Goal: Navigation & Orientation: Find specific page/section

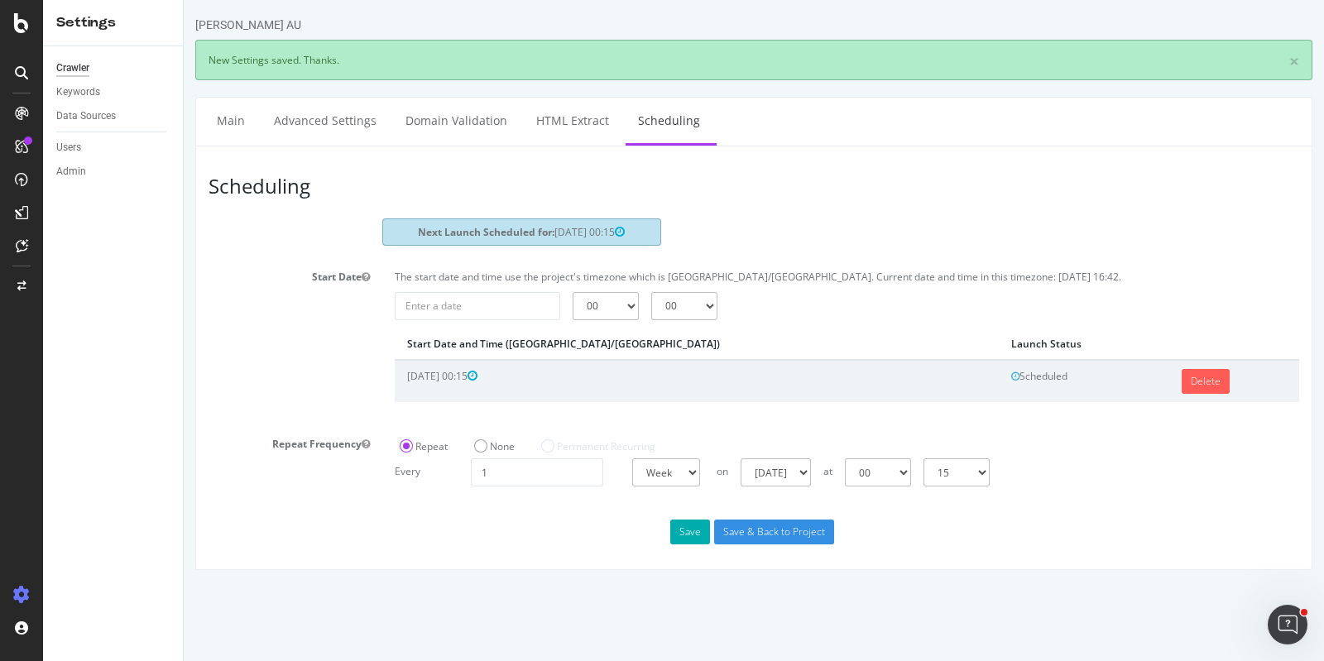
drag, startPoint x: 25, startPoint y: 113, endPoint x: 36, endPoint y: 113, distance: 10.8
click at [25, 113] on icon at bounding box center [21, 113] width 13 height 13
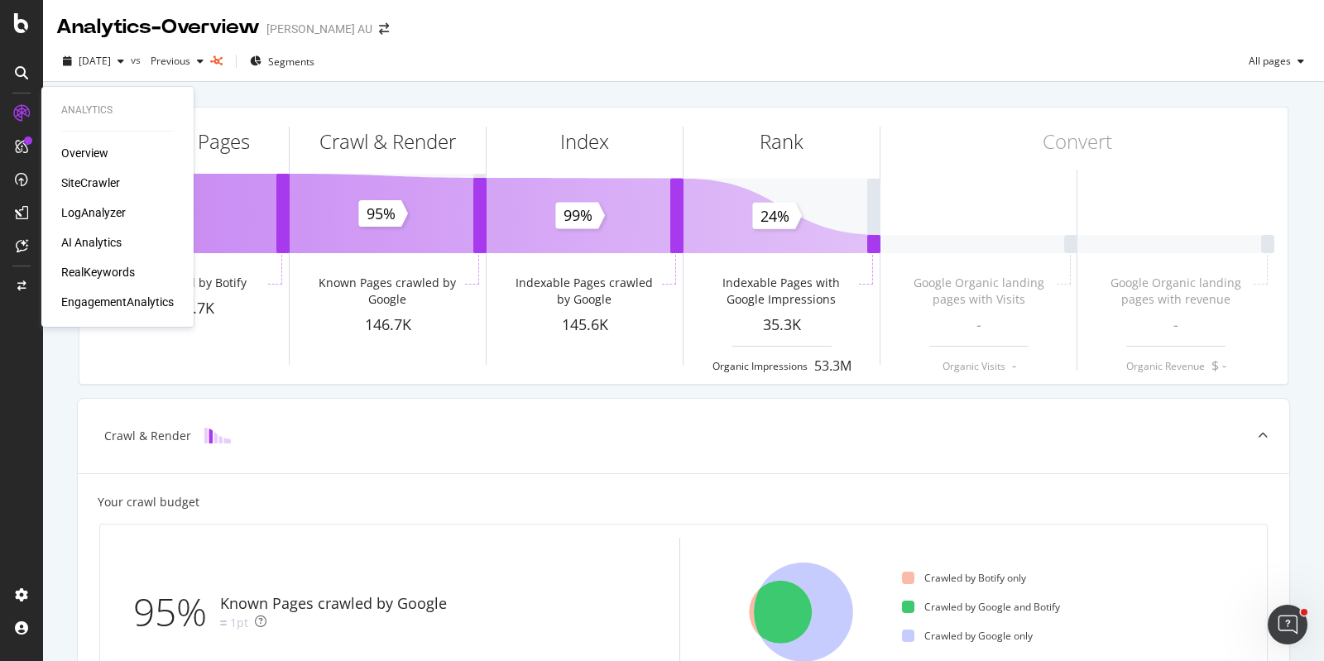
click at [98, 175] on div "SiteCrawler" at bounding box center [90, 183] width 59 height 17
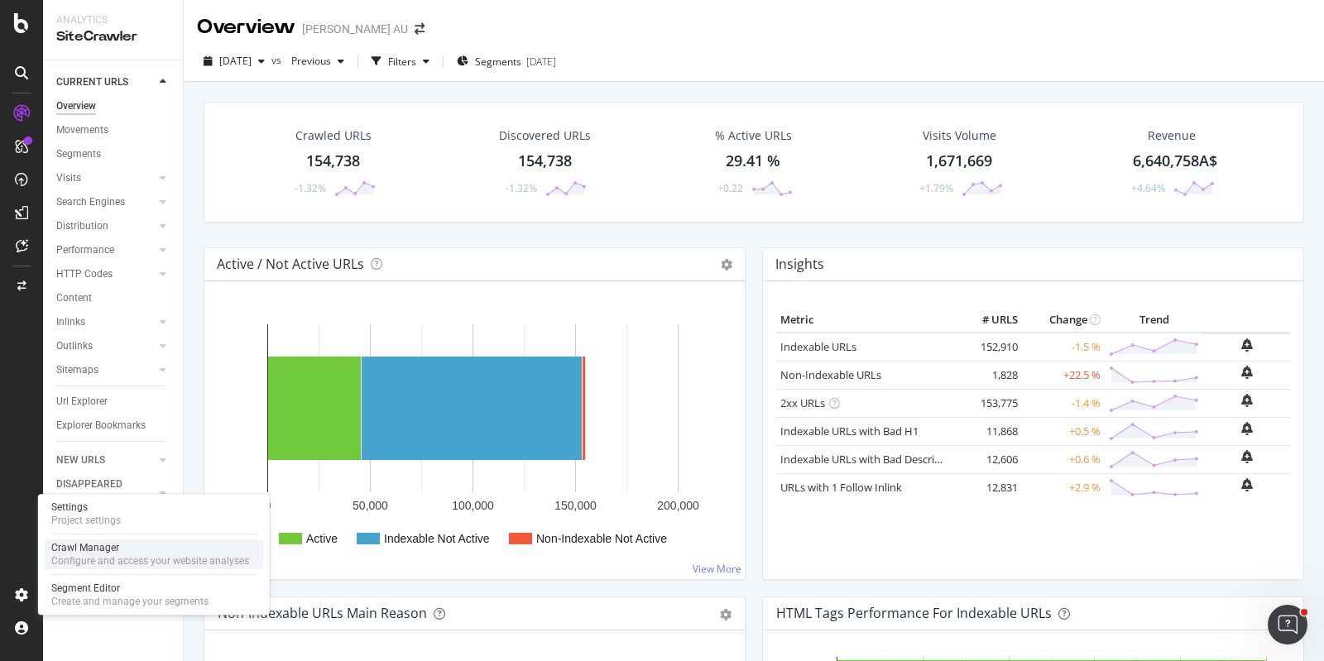
click at [126, 547] on div "Crawl Manager" at bounding box center [150, 547] width 198 height 13
